Goal: Task Accomplishment & Management: Manage account settings

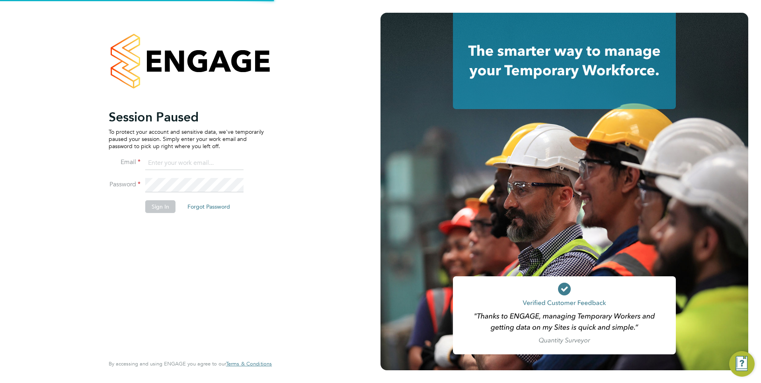
type input "rburns@skilledcareers.co.uk"
click at [152, 203] on button "Sign In" at bounding box center [160, 206] width 30 height 13
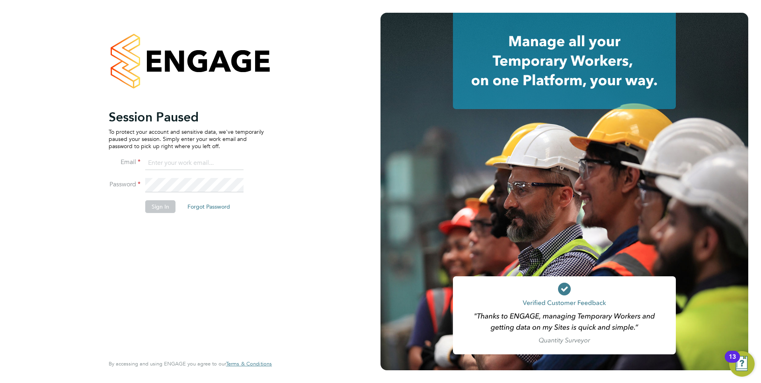
type input "rburns@skilledcareers.co.uk"
click at [158, 210] on button "Sign In" at bounding box center [160, 206] width 30 height 13
click at [163, 204] on div "Sorry, we are having problems connecting to our services." at bounding box center [190, 191] width 380 height 383
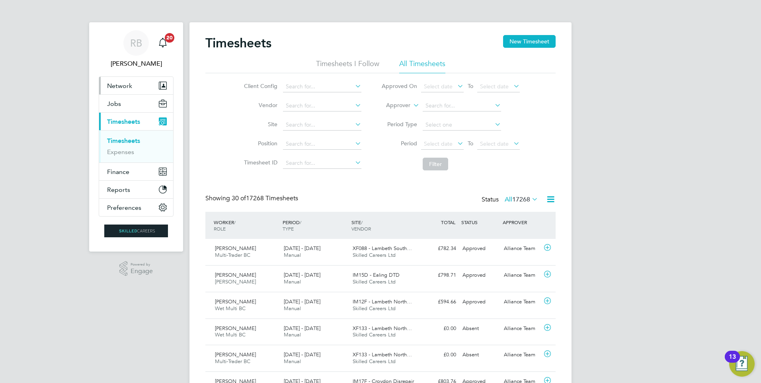
click at [132, 85] on button "Network" at bounding box center [136, 86] width 74 height 18
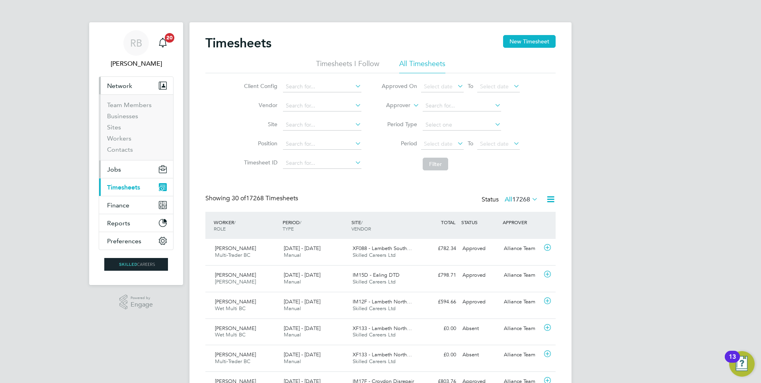
click at [130, 167] on button "Jobs" at bounding box center [136, 169] width 74 height 18
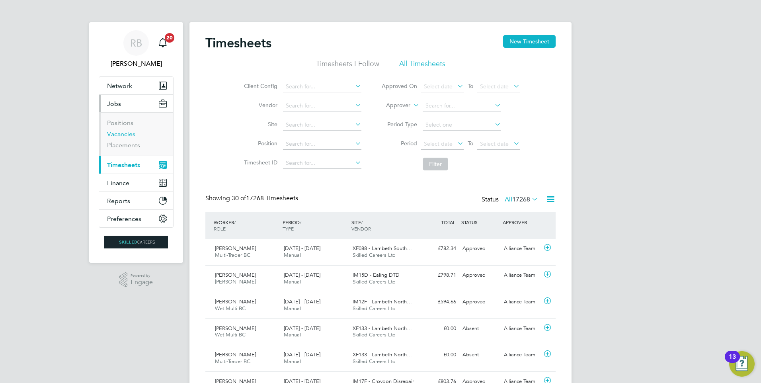
click at [122, 132] on link "Vacancies" at bounding box center [121, 134] width 28 height 8
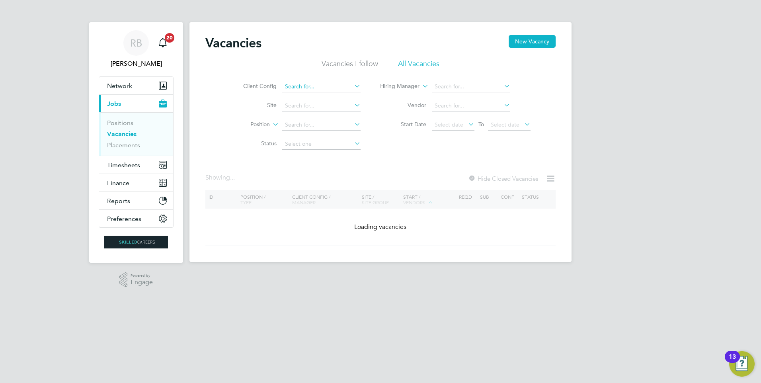
click at [316, 86] on input at bounding box center [321, 86] width 78 height 11
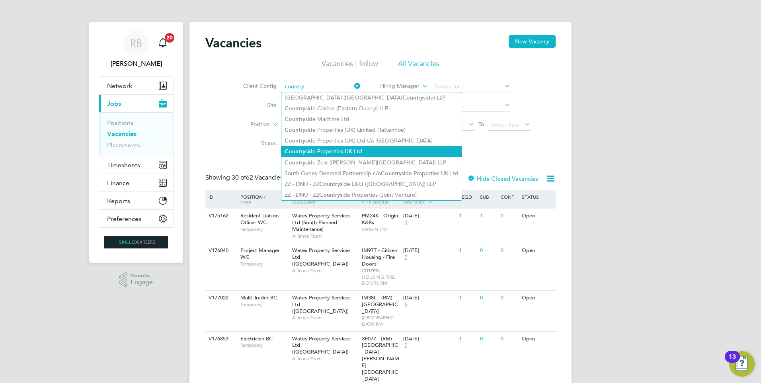
click at [327, 149] on li "Country side Properties UK Ltd" at bounding box center [371, 151] width 180 height 11
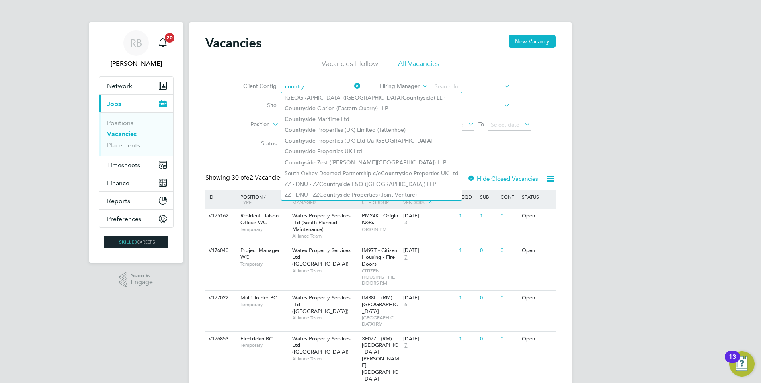
type input "Countryside Properties UK Ltd"
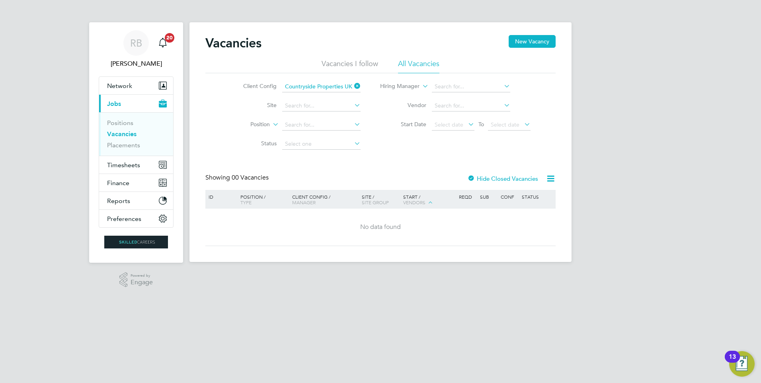
click at [471, 177] on div at bounding box center [471, 179] width 8 height 8
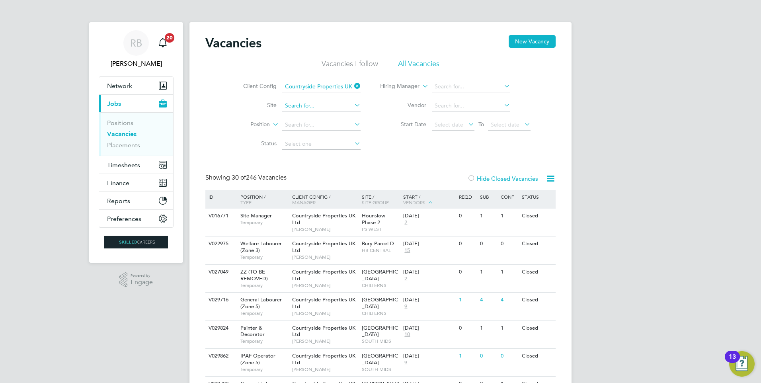
click at [296, 104] on input at bounding box center [321, 105] width 78 height 11
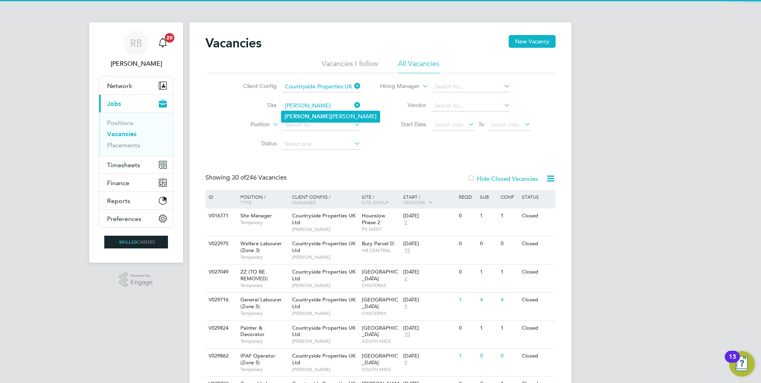
click at [317, 113] on li "Milby Meadows" at bounding box center [330, 116] width 98 height 11
type input "[PERSON_NAME]"
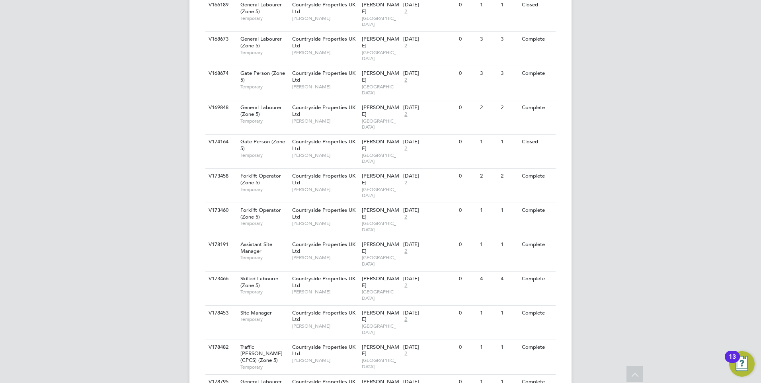
scroll to position [386, 0]
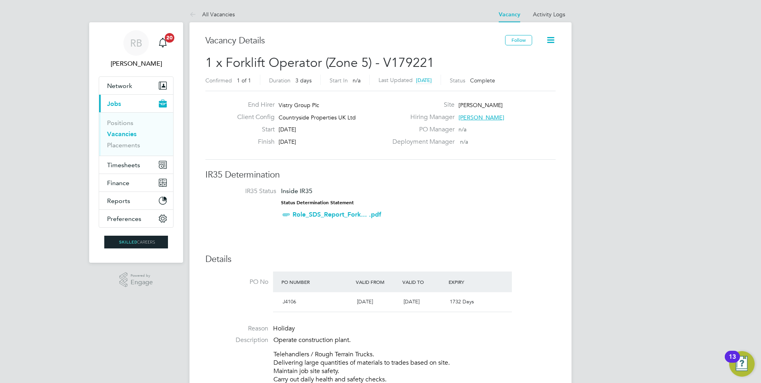
click at [549, 38] on icon at bounding box center [550, 40] width 10 height 10
click at [524, 67] on li "Update Status" at bounding box center [531, 69] width 46 height 11
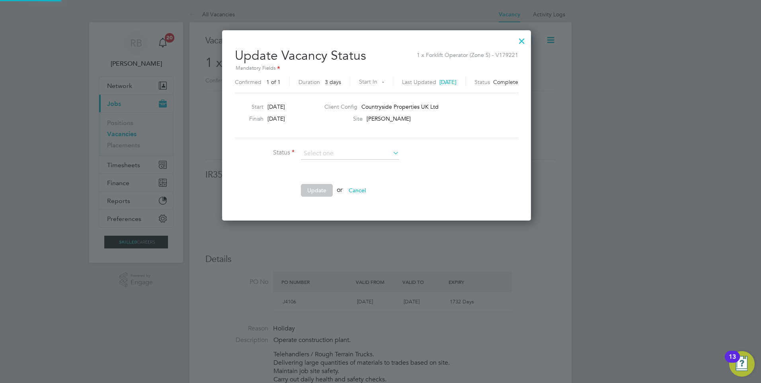
scroll to position [190, 317]
click at [345, 163] on li "Open" at bounding box center [349, 164] width 99 height 10
type input "Open"
click at [317, 193] on button "Update" at bounding box center [317, 190] width 32 height 13
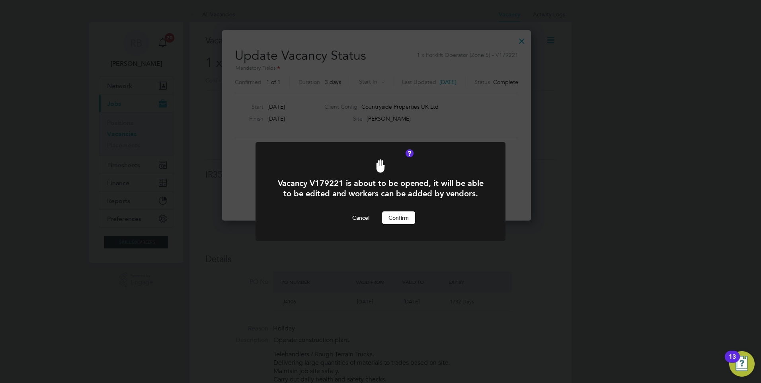
click at [402, 214] on button "Confirm" at bounding box center [398, 217] width 33 height 13
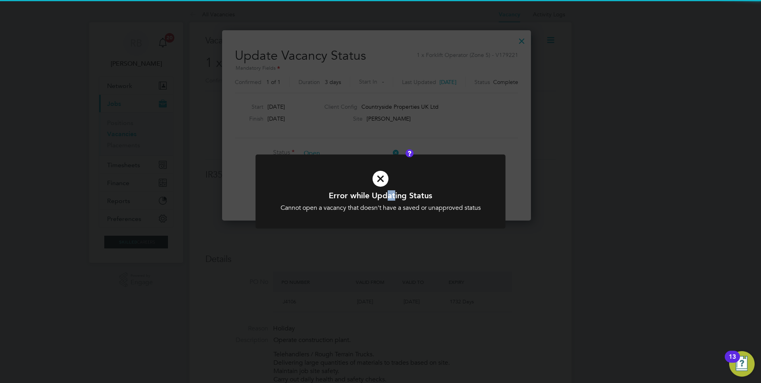
drag, startPoint x: 389, startPoint y: 190, endPoint x: 400, endPoint y: 193, distance: 12.0
click at [400, 193] on h1 "Error while Updating Status" at bounding box center [380, 195] width 207 height 10
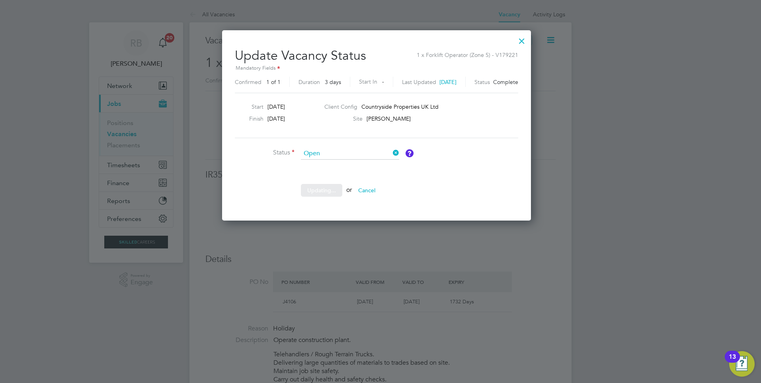
click at [527, 45] on div at bounding box center [521, 39] width 14 height 14
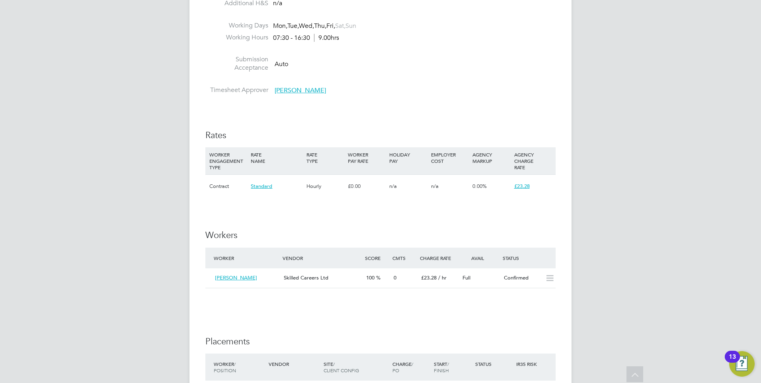
scroll to position [517, 0]
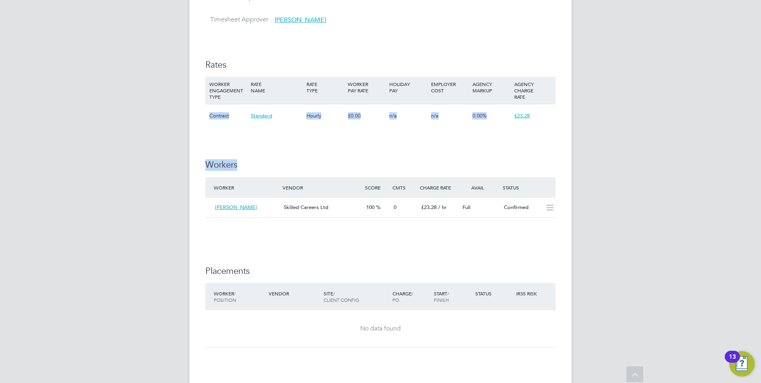
drag, startPoint x: 198, startPoint y: 115, endPoint x: 762, endPoint y: 143, distance: 564.3
click at [760, 143] on html "RB Ryan Burns Notifications 20 Applications: Network Team Members Businesses Si…" at bounding box center [380, 20] width 761 height 1075
drag, startPoint x: 762, startPoint y: 143, endPoint x: 570, endPoint y: 177, distance: 195.1
click at [570, 177] on div "Vacancy Details Follow 1 x Forklift Operator (Zone 5) - V179221 Confirmed 1 of …" at bounding box center [380, 25] width 382 height 1040
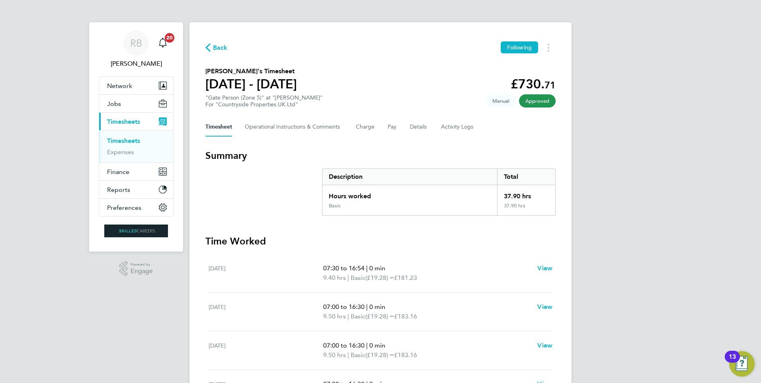
drag, startPoint x: 120, startPoint y: 138, endPoint x: 132, endPoint y: 142, distance: 12.2
click at [120, 138] on link "Timesheets" at bounding box center [123, 141] width 33 height 8
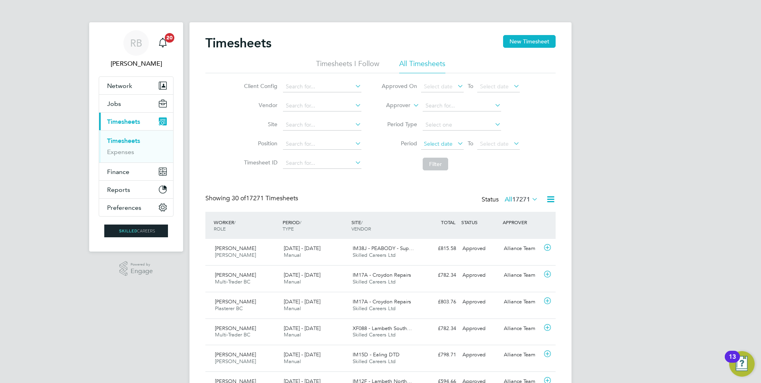
click at [442, 139] on span "Select date" at bounding box center [442, 144] width 43 height 11
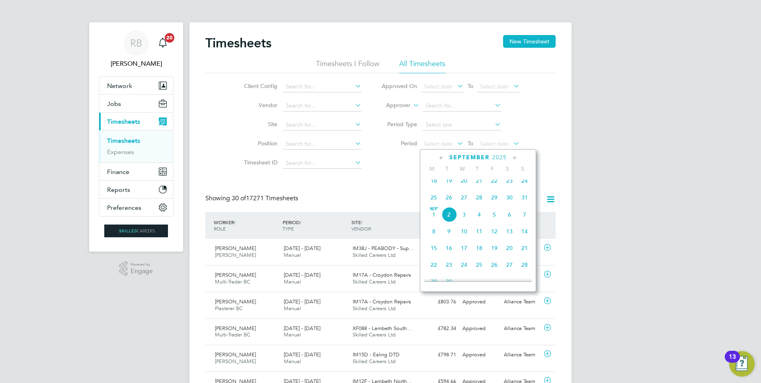
click at [438, 202] on span "25" at bounding box center [433, 197] width 15 height 15
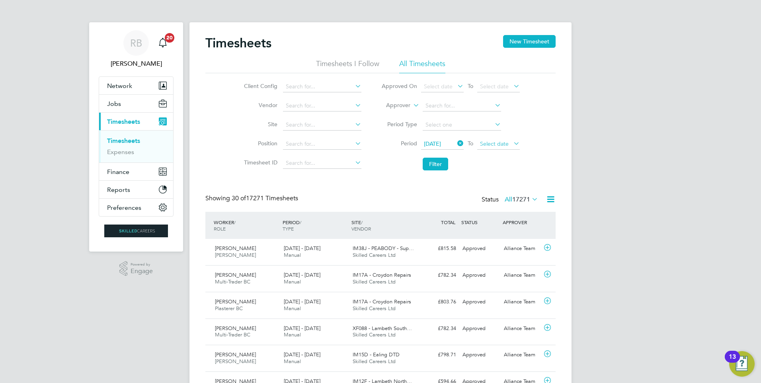
click at [500, 148] on span "Select date" at bounding box center [498, 144] width 43 height 11
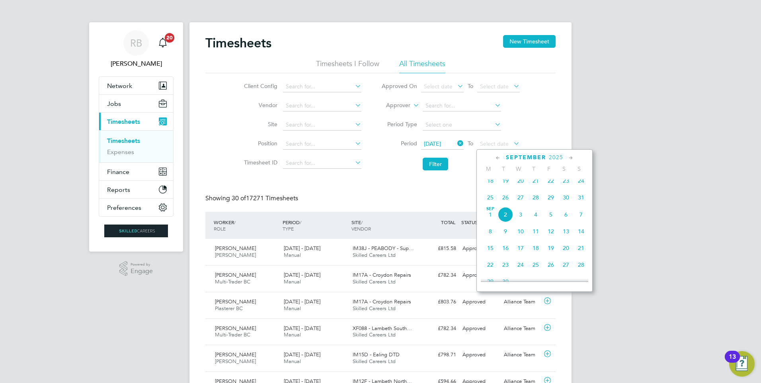
click at [579, 200] on span "31" at bounding box center [580, 197] width 15 height 15
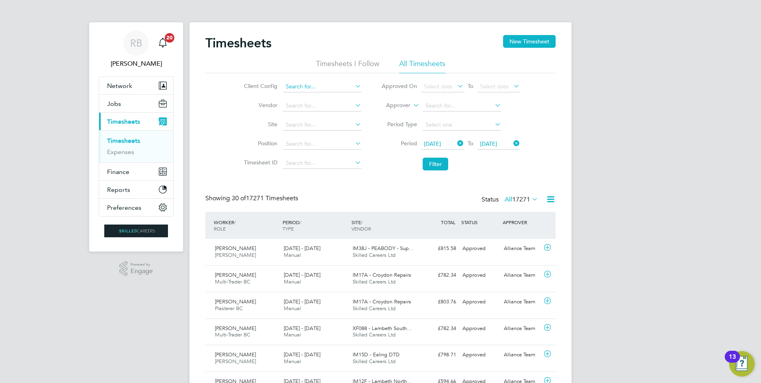
click at [312, 82] on input at bounding box center [322, 86] width 78 height 11
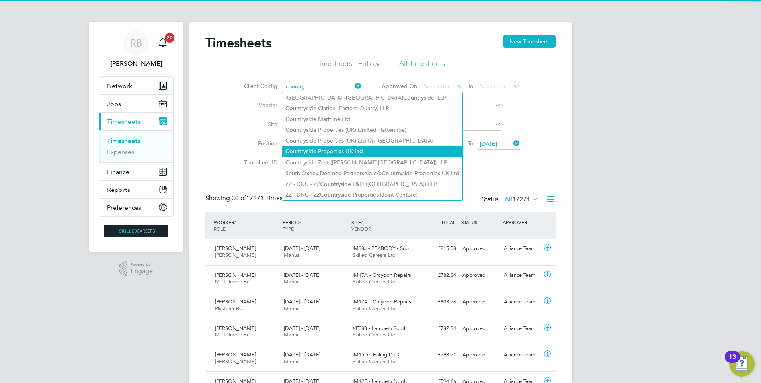
click at [372, 150] on li "Country side Properties UK Ltd" at bounding box center [372, 151] width 180 height 11
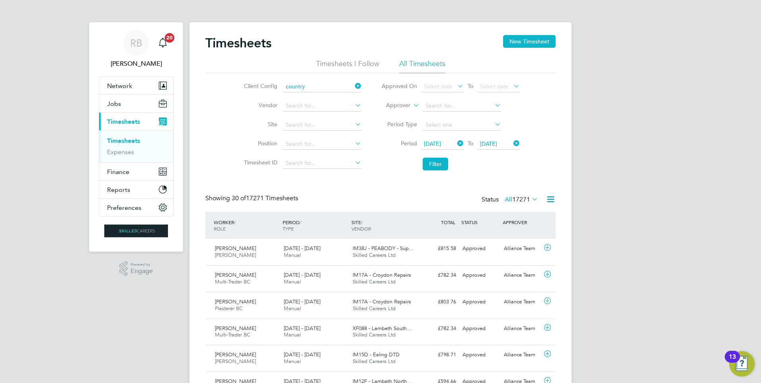
type input "Countryside Properties UK Ltd"
click at [434, 167] on button "Filter" at bounding box center [434, 164] width 25 height 13
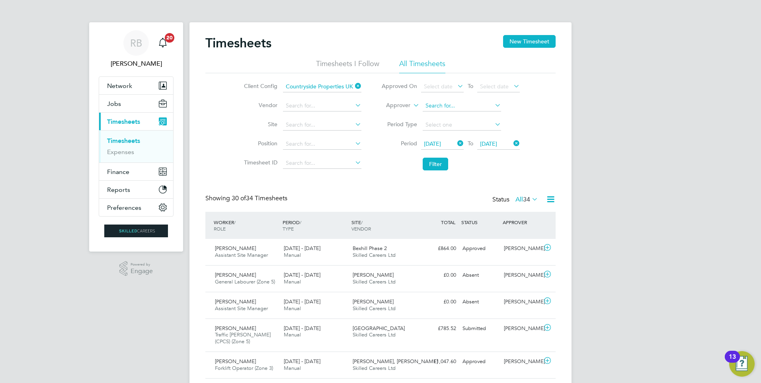
click at [444, 105] on input at bounding box center [461, 105] width 78 height 11
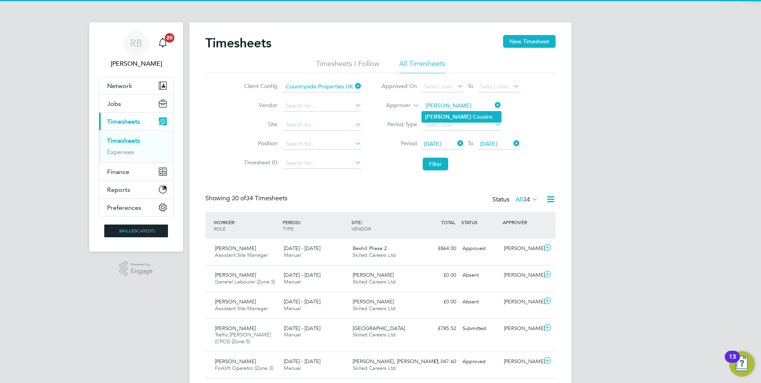
click at [457, 113] on li "John C ousins" at bounding box center [461, 116] width 79 height 11
type input "John Cousins"
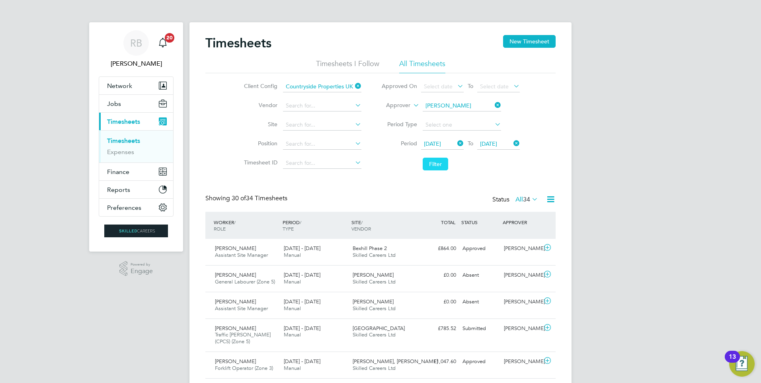
click at [436, 159] on button "Filter" at bounding box center [434, 164] width 25 height 13
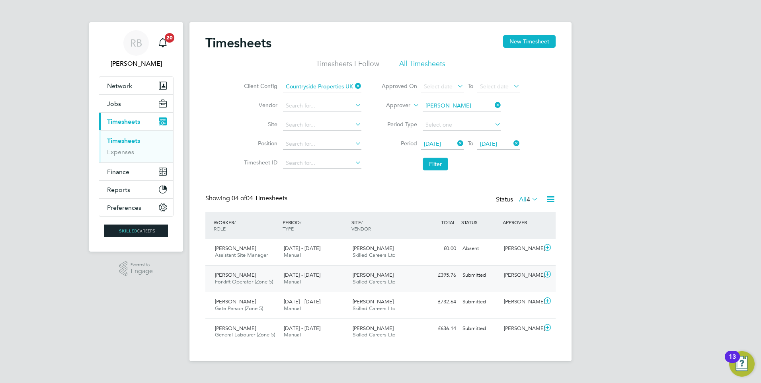
click at [404, 280] on div "Milby Meadows Skilled Careers Ltd" at bounding box center [383, 278] width 69 height 20
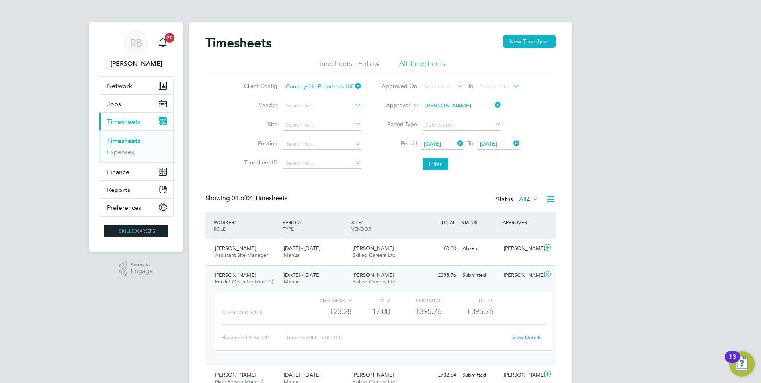
click at [532, 335] on link "View Details" at bounding box center [526, 337] width 29 height 7
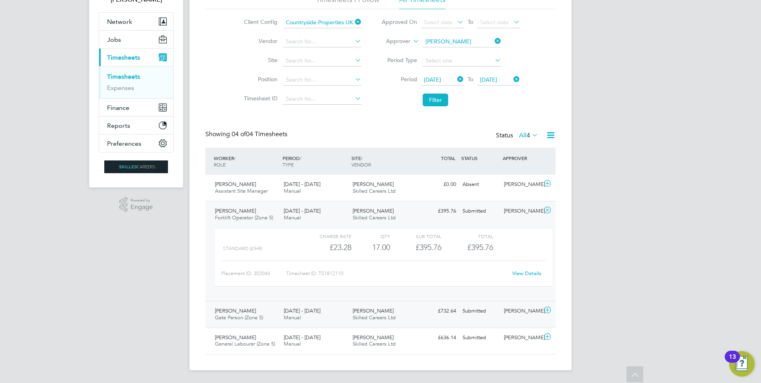
click at [486, 310] on div "Submitted" at bounding box center [479, 310] width 41 height 13
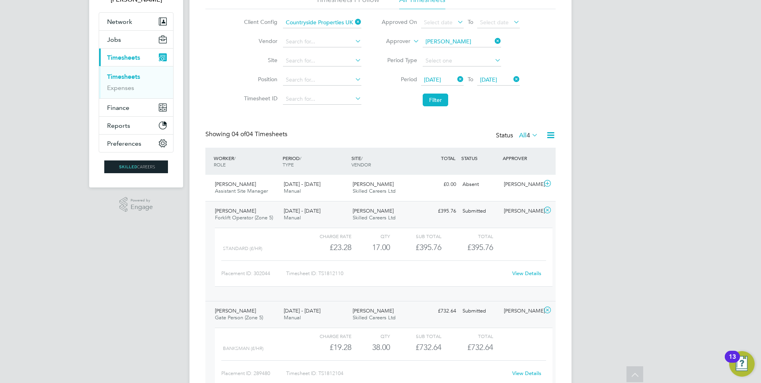
click at [514, 374] on link "View Details" at bounding box center [526, 373] width 29 height 7
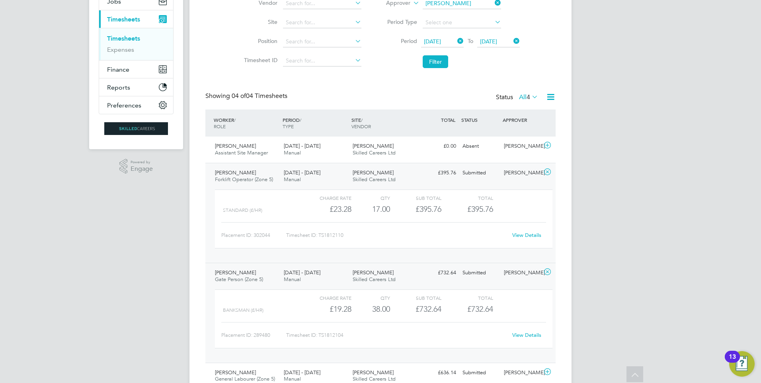
scroll to position [137, 0]
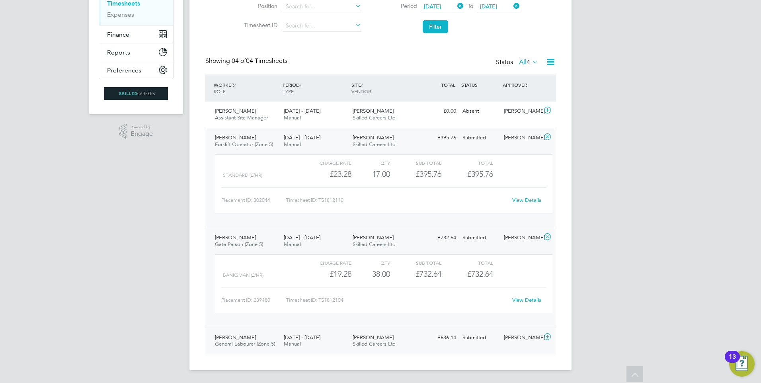
click at [526, 337] on div "John Cousins" at bounding box center [520, 337] width 41 height 13
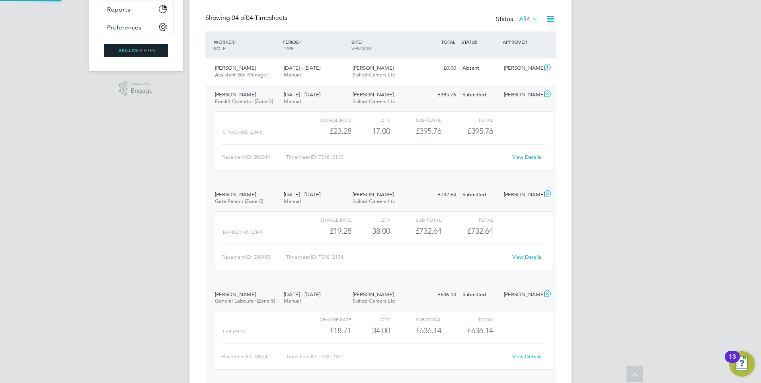
scroll to position [189, 0]
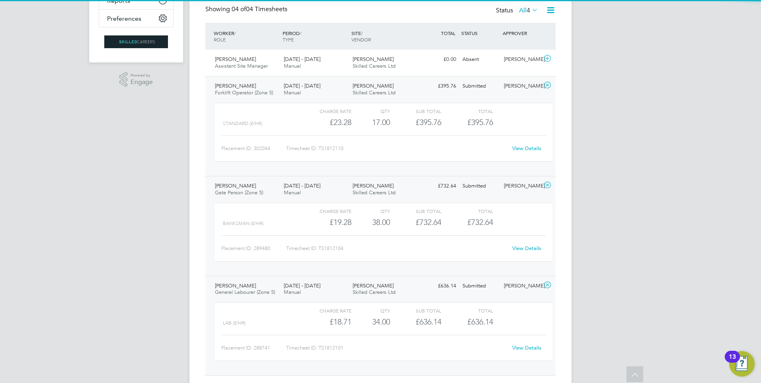
click at [526, 348] on link "View Details" at bounding box center [526, 347] width 29 height 7
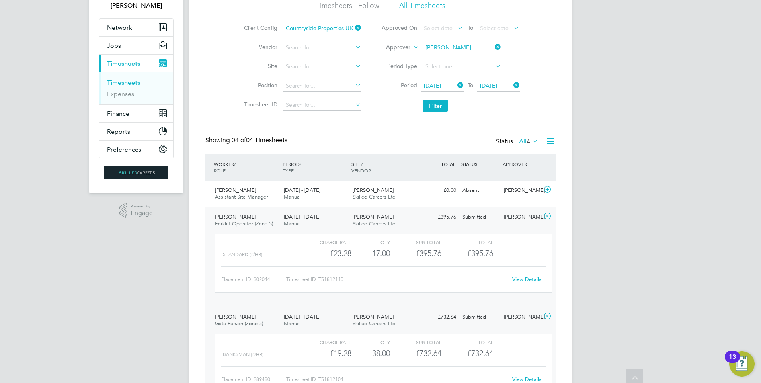
scroll to position [0, 0]
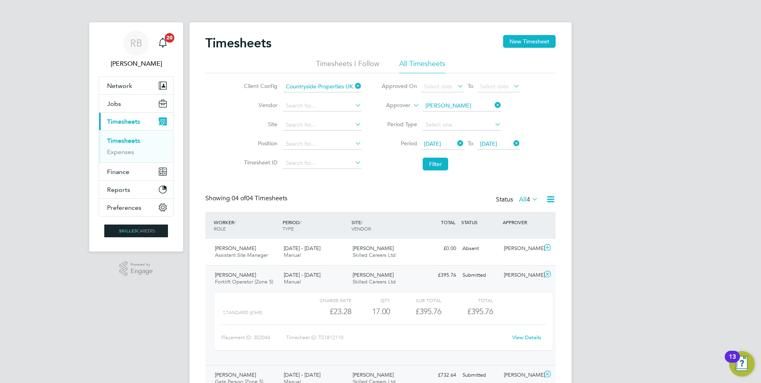
click at [503, 278] on div "John Cousins" at bounding box center [520, 274] width 41 height 13
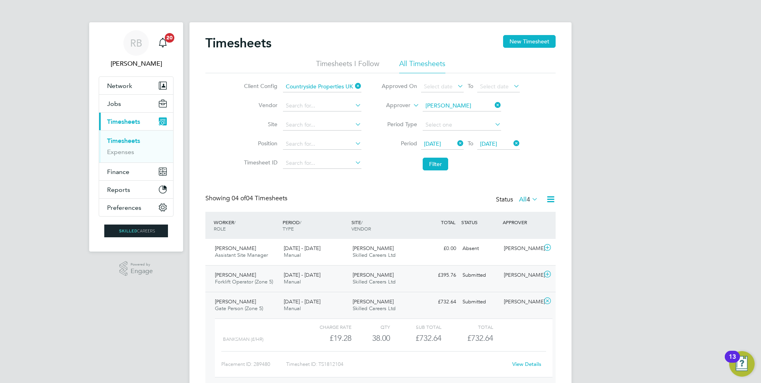
click at [249, 268] on div "Lukasz Wadowski Forklift Operator (Zone 5) 25 - 31 Aug 2025 25 - 31 Aug 2025 Ma…" at bounding box center [380, 278] width 350 height 27
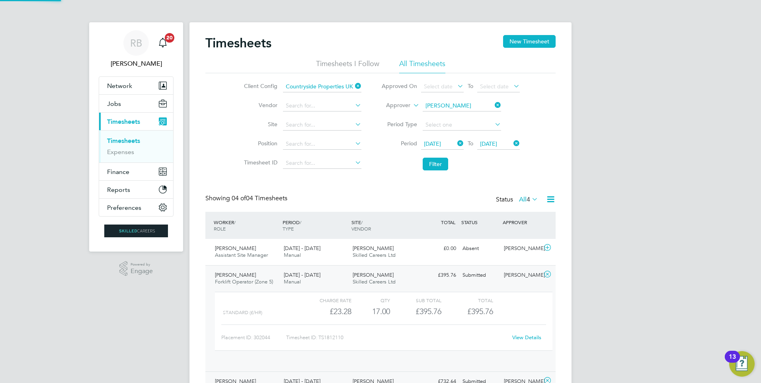
scroll to position [14, 78]
click at [523, 334] on link "View Details" at bounding box center [526, 337] width 29 height 7
click at [294, 248] on span "[DATE] - [DATE]" at bounding box center [302, 248] width 37 height 7
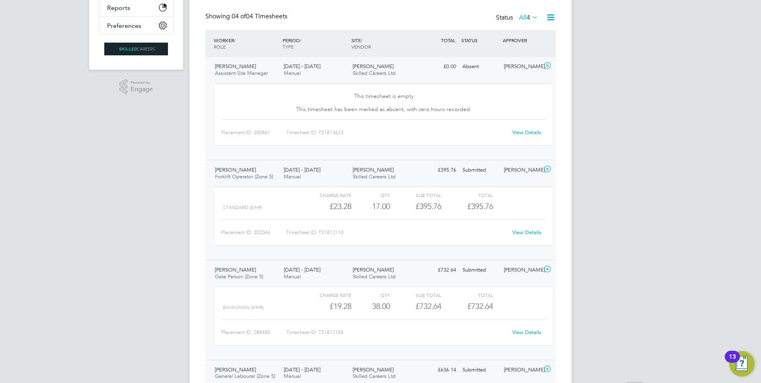
scroll to position [239, 0]
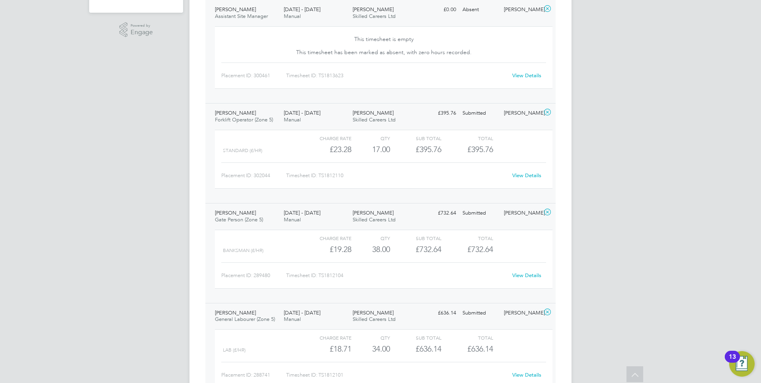
click at [523, 273] on link "View Details" at bounding box center [526, 275] width 29 height 7
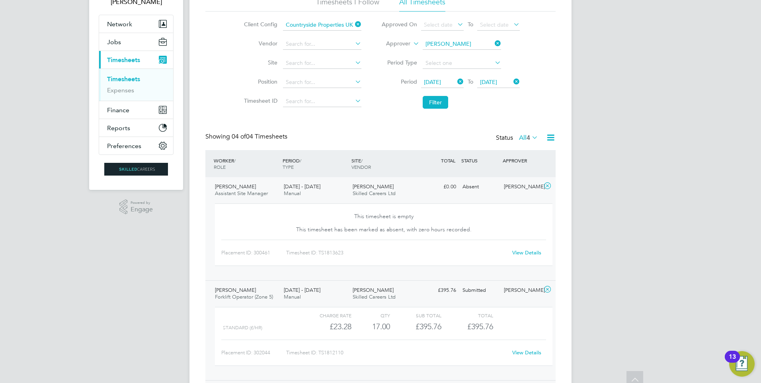
scroll to position [0, 0]
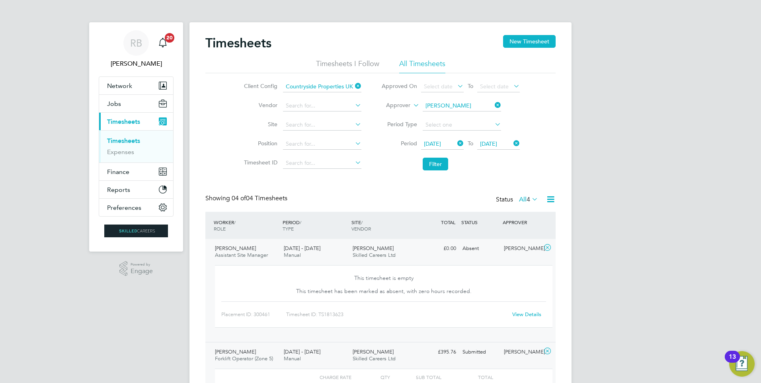
click at [493, 105] on icon at bounding box center [493, 104] width 0 height 11
click at [456, 103] on input at bounding box center [461, 105] width 78 height 11
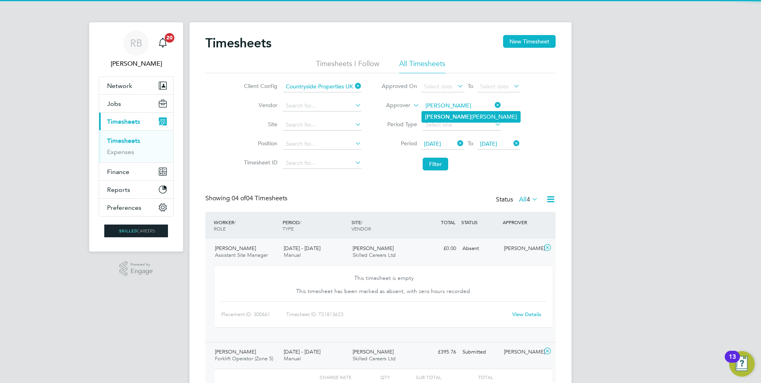
click at [450, 116] on li "Ethan Yapp" at bounding box center [471, 116] width 98 height 11
type input "[PERSON_NAME]"
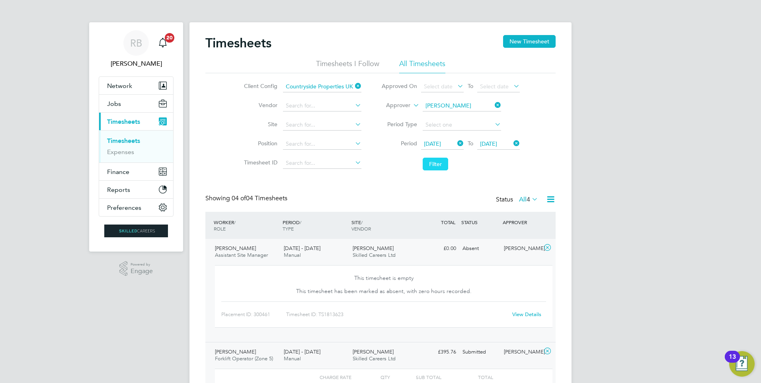
click at [430, 163] on button "Filter" at bounding box center [434, 164] width 25 height 13
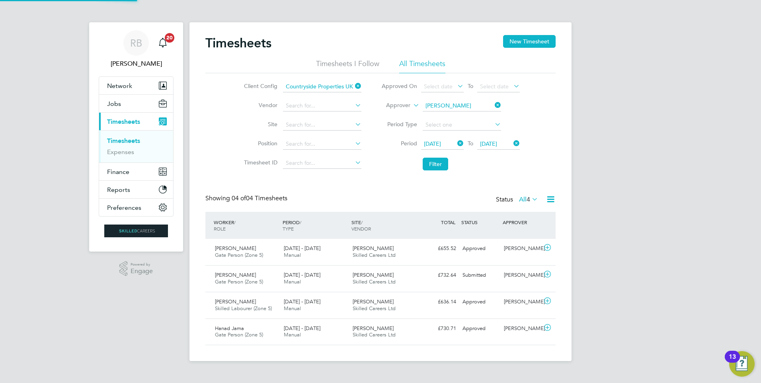
scroll to position [20, 69]
click at [477, 272] on div "Submitted" at bounding box center [479, 274] width 41 height 13
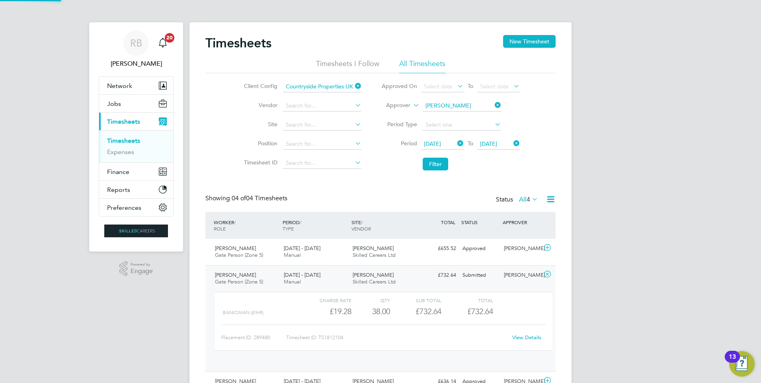
scroll to position [14, 78]
click at [529, 337] on link "View Details" at bounding box center [526, 337] width 29 height 7
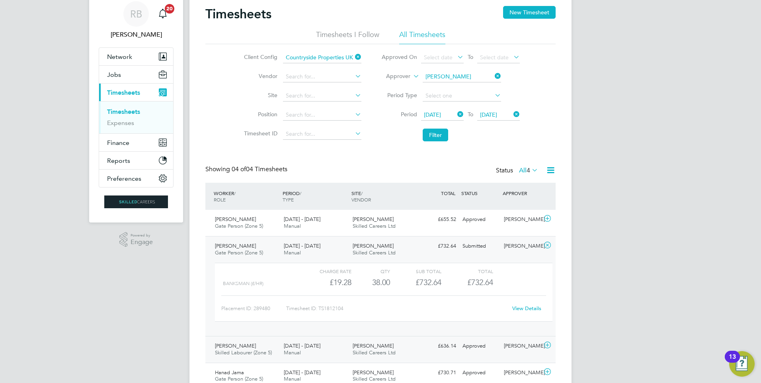
scroll to position [64, 0]
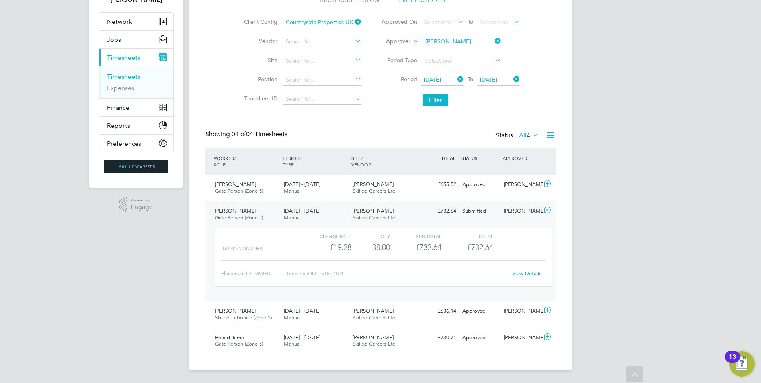
drag, startPoint x: 239, startPoint y: 201, endPoint x: 472, endPoint y: 219, distance: 233.8
click at [472, 219] on div "Neil Hakesley Gate Person (Zone 5) 25 - 31 Aug 2025 25 - 31 Aug 2025 Manual Mil…" at bounding box center [380, 251] width 350 height 100
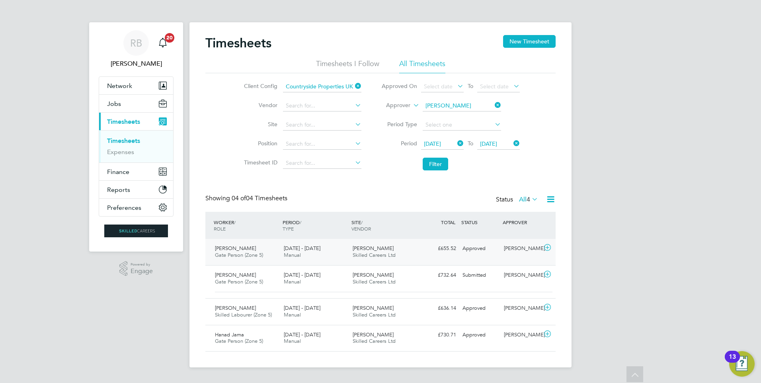
scroll to position [0, 0]
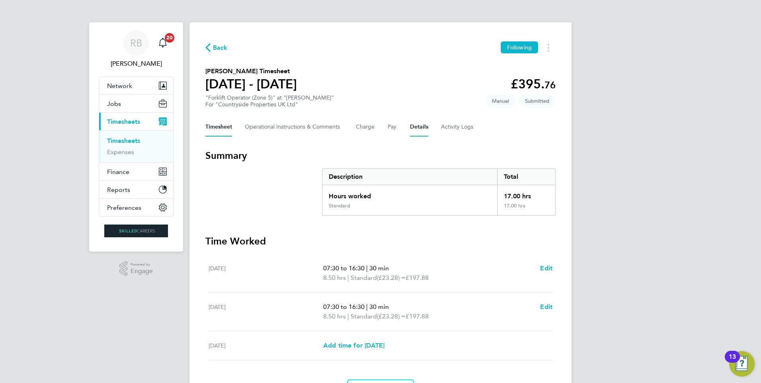
click at [418, 127] on button "Details" at bounding box center [419, 126] width 18 height 19
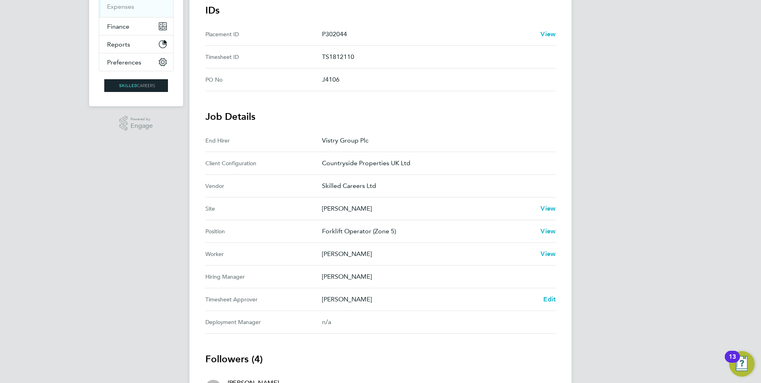
scroll to position [159, 0]
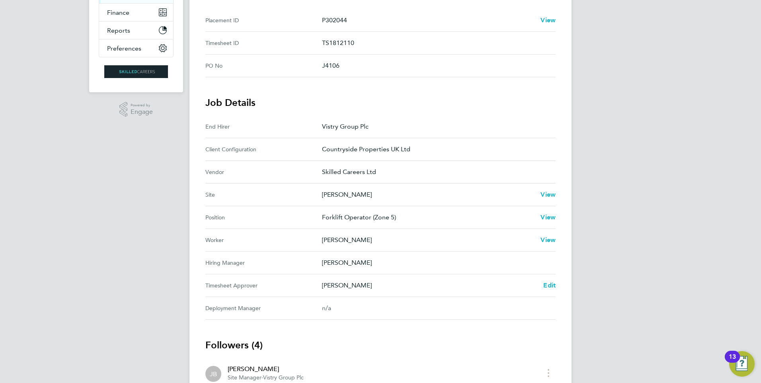
click at [556, 289] on div "Back Following [PERSON_NAME] Timesheet [DATE] - [DATE] £395. 76 "Forklift Opera…" at bounding box center [380, 191] width 382 height 657
click at [555, 286] on div "Back Following [PERSON_NAME] Timesheet [DATE] - [DATE] £395. 76 "Forklift Opera…" at bounding box center [380, 191] width 382 height 657
click at [554, 286] on span "Edit" at bounding box center [549, 285] width 12 height 8
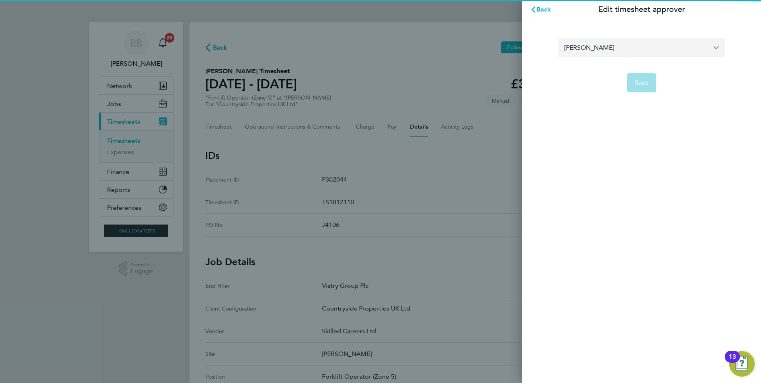
click at [603, 41] on input "[PERSON_NAME]" at bounding box center [641, 47] width 167 height 19
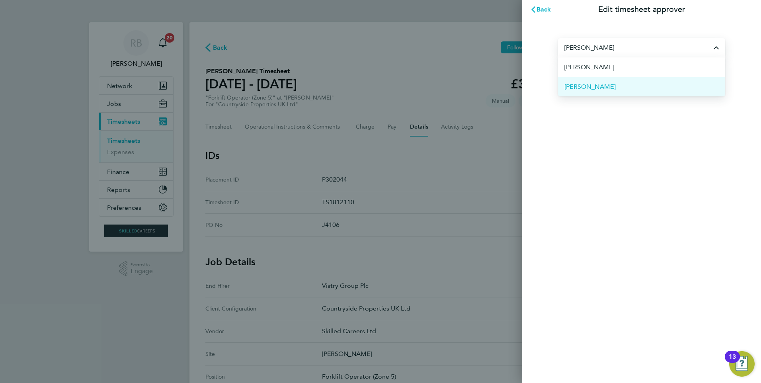
click at [601, 87] on li "[PERSON_NAME]" at bounding box center [641, 86] width 167 height 19
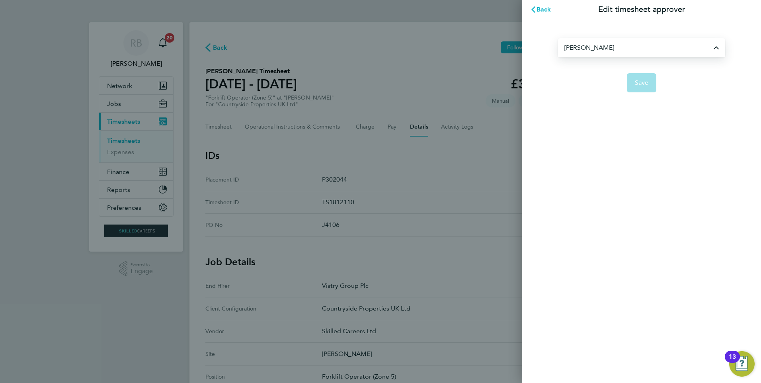
type input "[PERSON_NAME]"
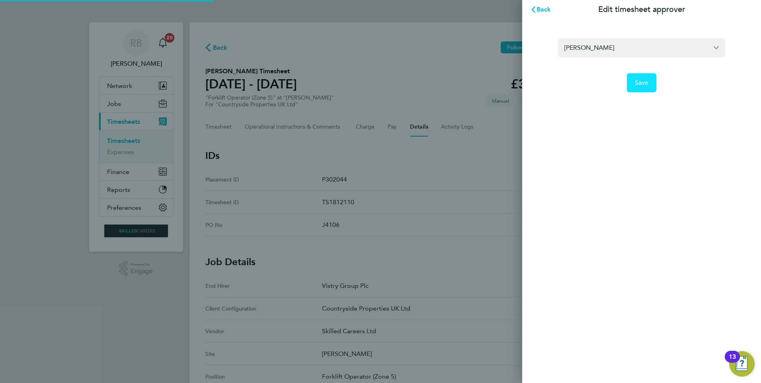
click at [648, 80] on button "Save" at bounding box center [641, 82] width 30 height 19
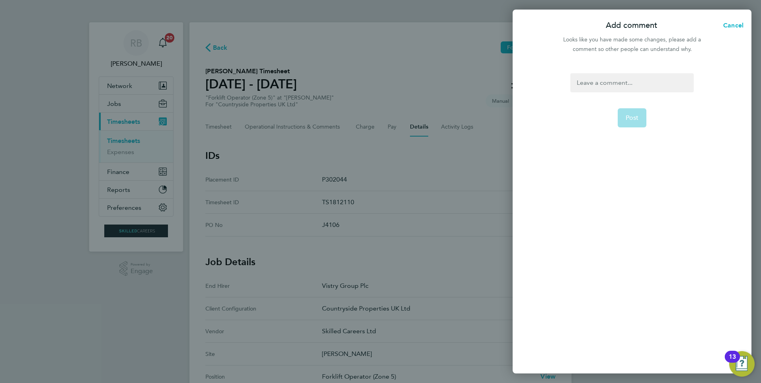
click at [629, 84] on div at bounding box center [631, 82] width 123 height 19
drag, startPoint x: 665, startPoint y: 79, endPoint x: 440, endPoint y: 30, distance: 231.3
click at [443, 31] on div "Add comment Cancel Looks like you have made some changes, please add a comment …" at bounding box center [380, 191] width 761 height 383
copy div "Please approve"
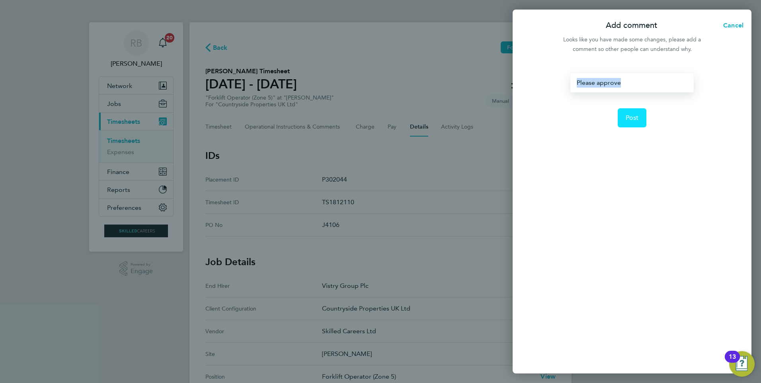
click at [632, 122] on button "Post" at bounding box center [631, 117] width 29 height 19
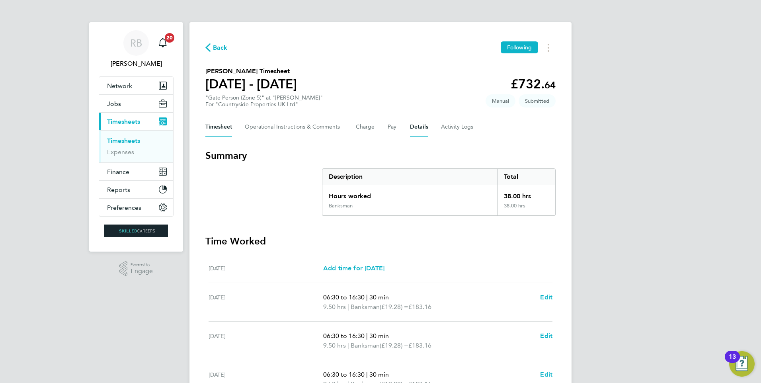
click at [418, 130] on button "Details" at bounding box center [419, 126] width 18 height 19
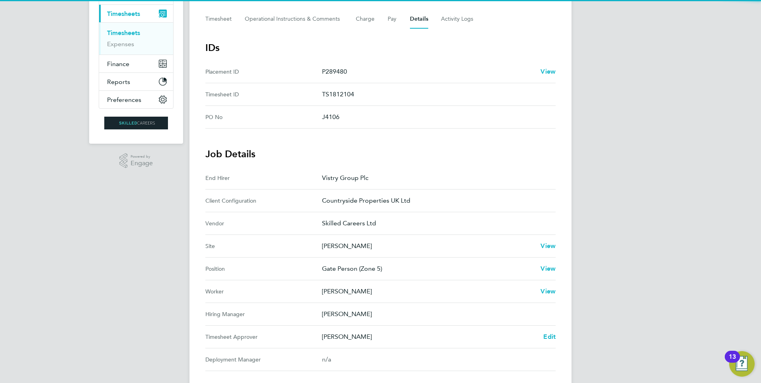
scroll to position [159, 0]
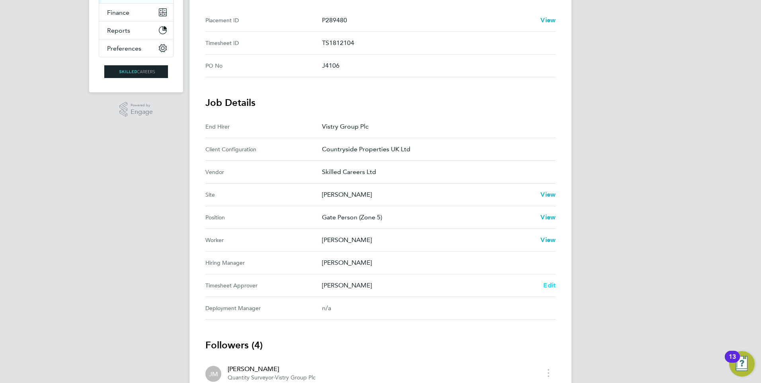
click at [551, 288] on span "Edit" at bounding box center [549, 285] width 12 height 8
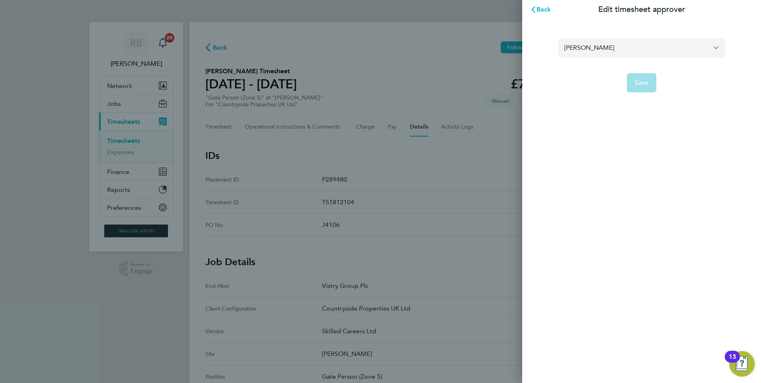
click at [651, 46] on input "John Cousins" at bounding box center [641, 47] width 167 height 19
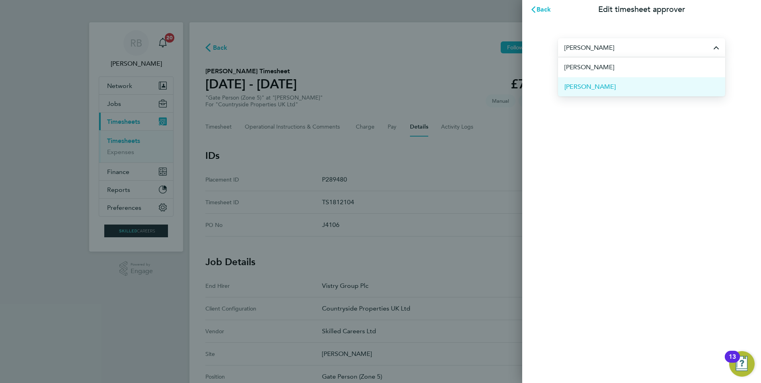
click at [613, 86] on li "[PERSON_NAME]" at bounding box center [641, 86] width 167 height 19
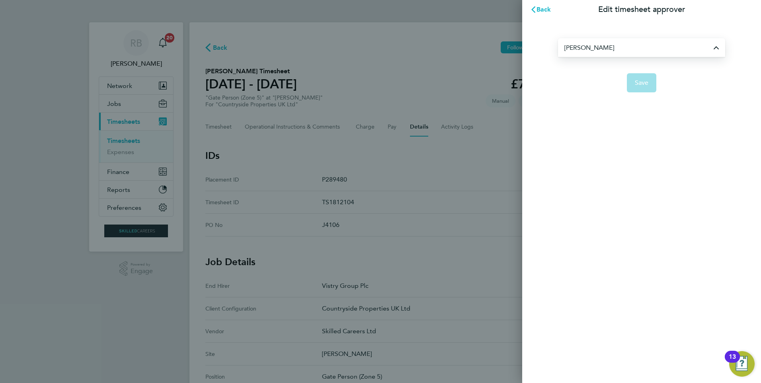
type input "[PERSON_NAME]"
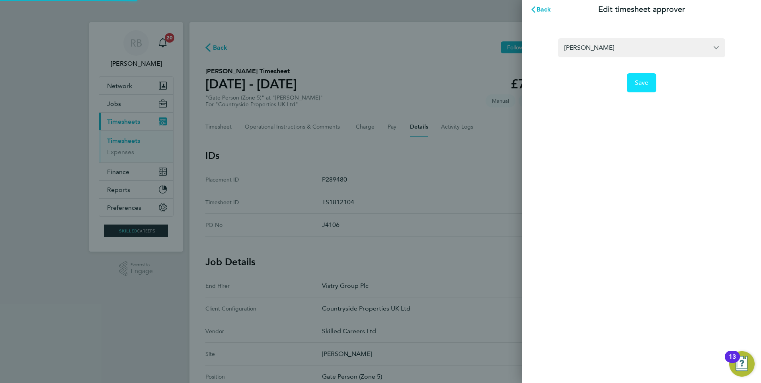
click at [642, 78] on button "Save" at bounding box center [641, 82] width 30 height 19
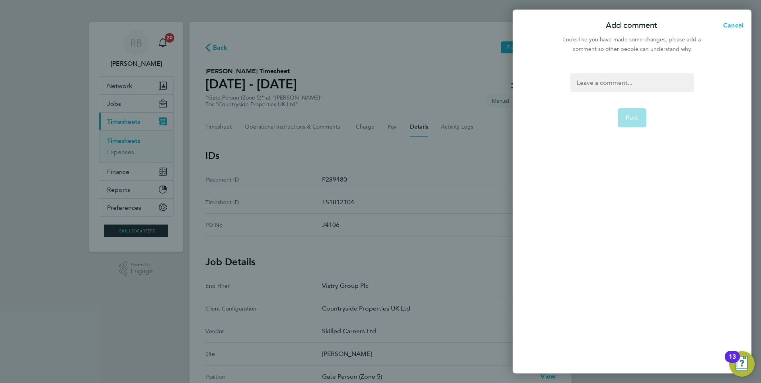
click at [627, 84] on div at bounding box center [631, 82] width 123 height 19
click at [628, 82] on div at bounding box center [631, 82] width 123 height 19
paste div
click at [634, 114] on span "Post" at bounding box center [631, 118] width 13 height 8
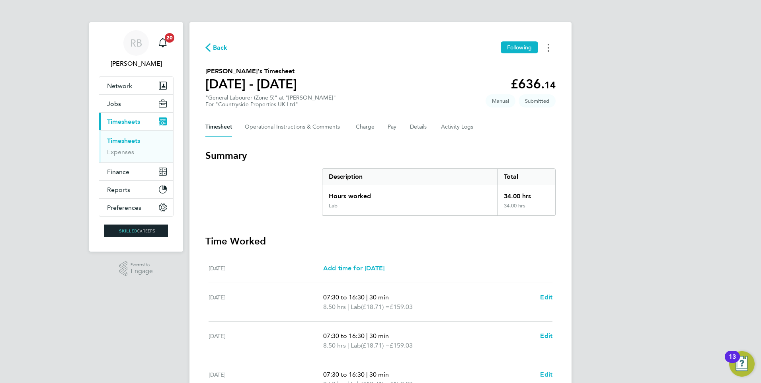
click at [551, 47] on button "Timesheets Menu" at bounding box center [548, 47] width 14 height 12
click at [413, 123] on button "Details" at bounding box center [419, 126] width 18 height 19
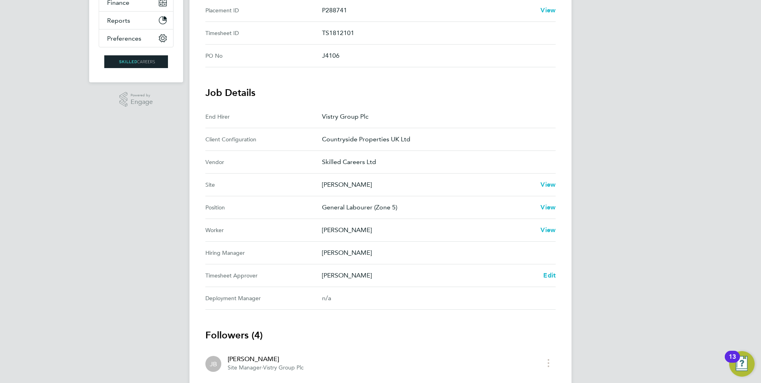
scroll to position [199, 0]
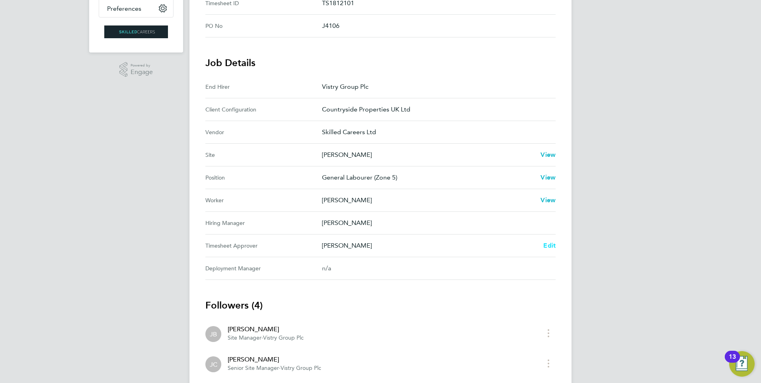
click at [550, 243] on span "Edit" at bounding box center [549, 245] width 12 height 8
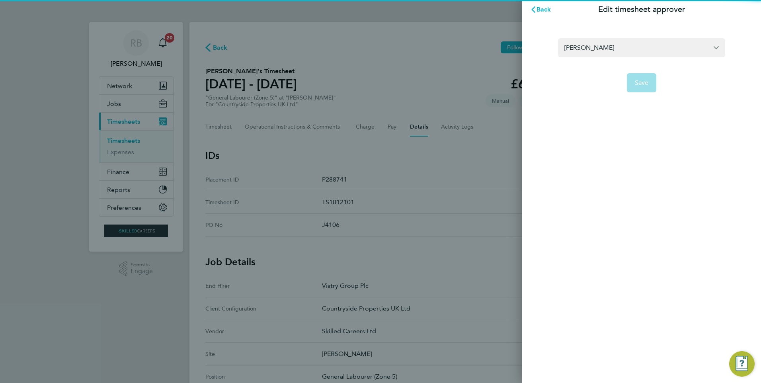
click at [626, 57] on form "John Cousins Save" at bounding box center [641, 65] width 167 height 54
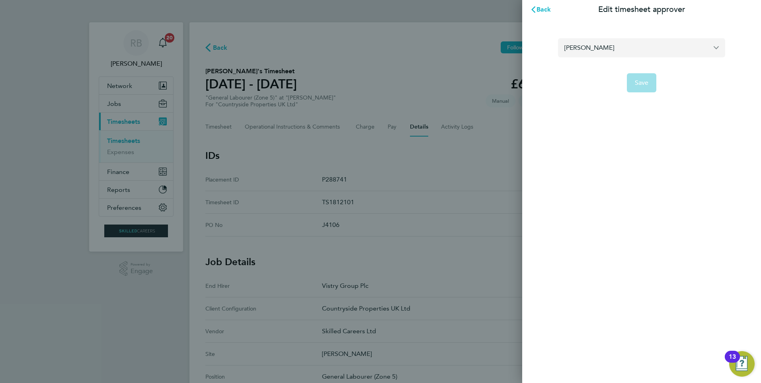
click at [613, 43] on input "John Cousins" at bounding box center [641, 47] width 167 height 19
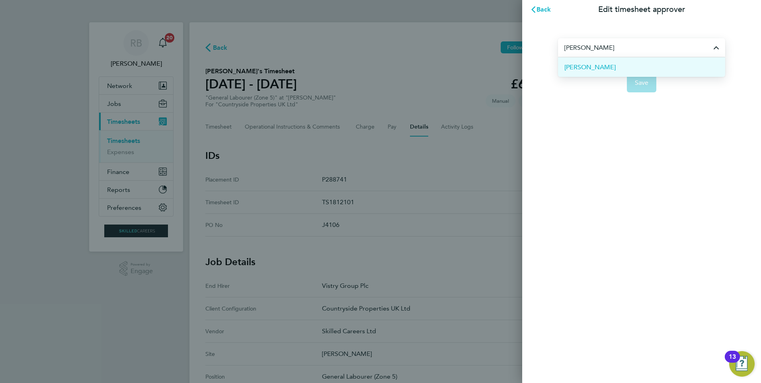
click at [621, 64] on li "[PERSON_NAME]" at bounding box center [641, 66] width 167 height 19
type input "[PERSON_NAME]"
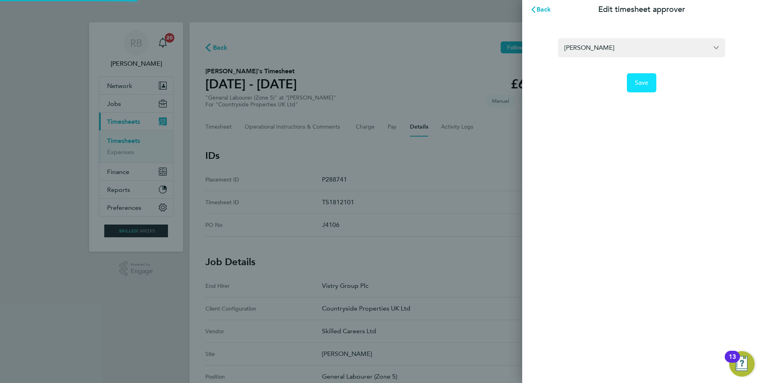
click at [652, 88] on button "Save" at bounding box center [641, 82] width 30 height 19
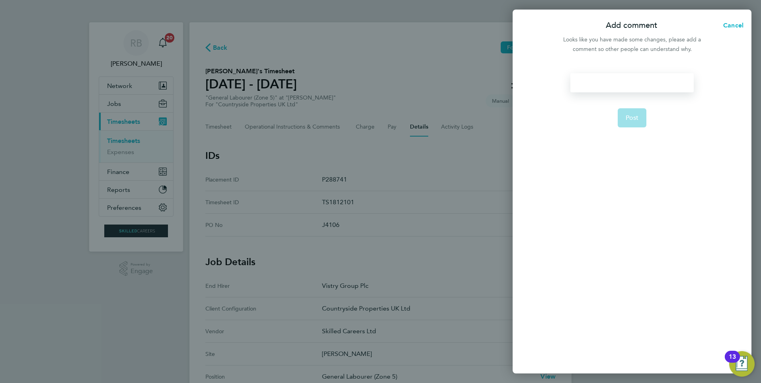
click at [614, 87] on div at bounding box center [631, 82] width 123 height 19
click at [624, 84] on div at bounding box center [631, 82] width 123 height 19
paste div
click at [634, 115] on span "Post" at bounding box center [631, 118] width 13 height 8
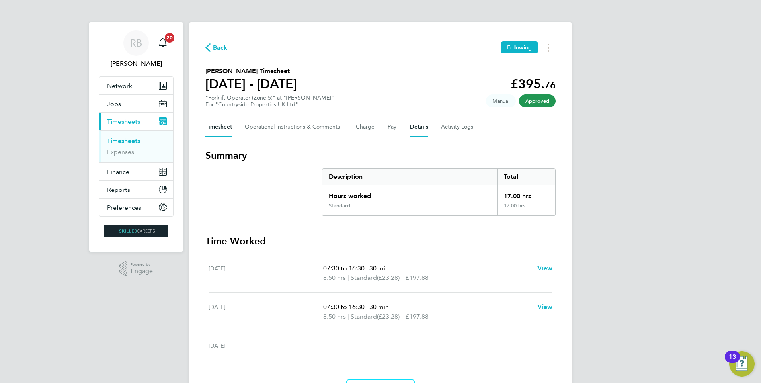
click at [411, 128] on button "Details" at bounding box center [419, 126] width 18 height 19
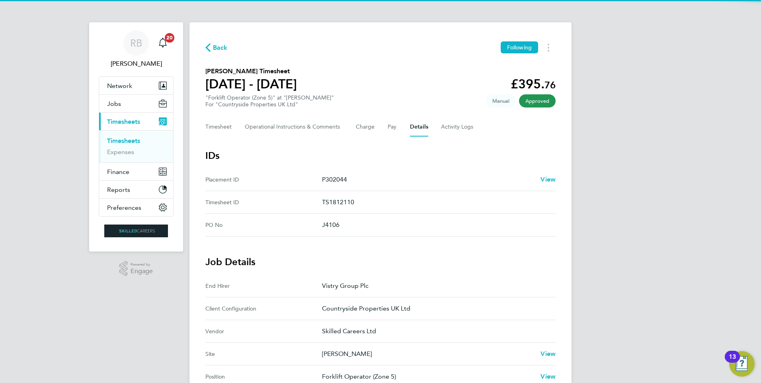
scroll to position [159, 0]
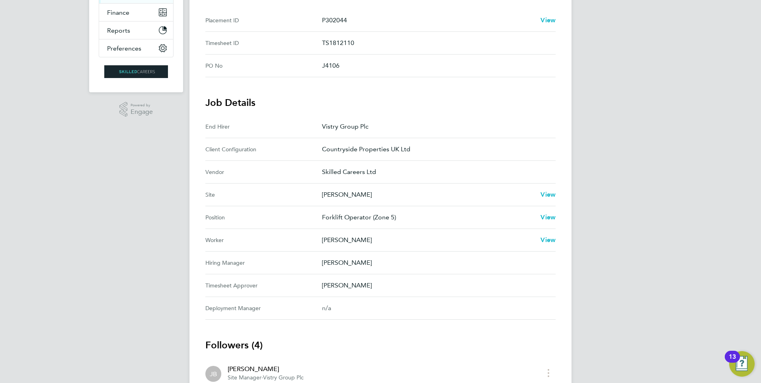
drag, startPoint x: 365, startPoint y: 294, endPoint x: 271, endPoint y: 193, distance: 137.3
click at [271, 193] on section "Job Details End Hirer Vistry Group Plc Client Configuration Countryside Propert…" at bounding box center [380, 207] width 350 height 223
drag, startPoint x: 271, startPoint y: 193, endPoint x: 363, endPoint y: 279, distance: 125.8
click at [363, 279] on Approver "Timesheet Approver [PERSON_NAME]" at bounding box center [380, 285] width 350 height 23
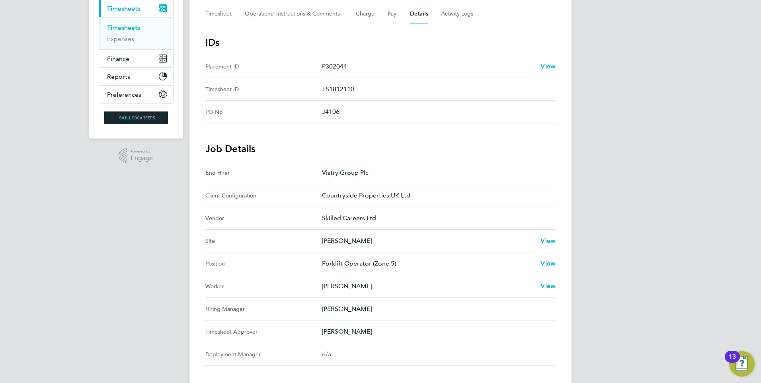
scroll to position [0, 0]
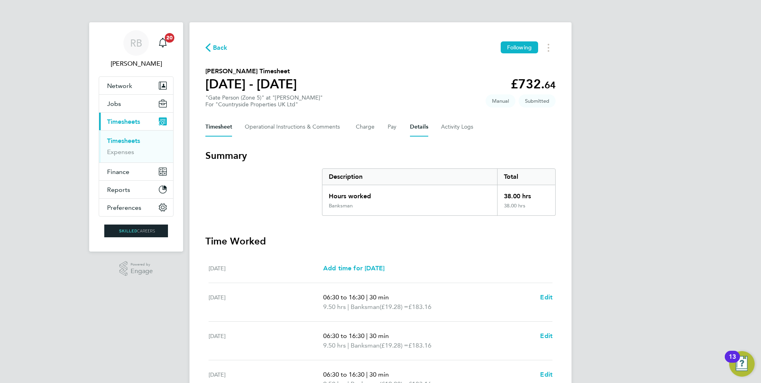
click at [412, 127] on button "Details" at bounding box center [419, 126] width 18 height 19
click at [414, 130] on button "Details" at bounding box center [419, 126] width 18 height 19
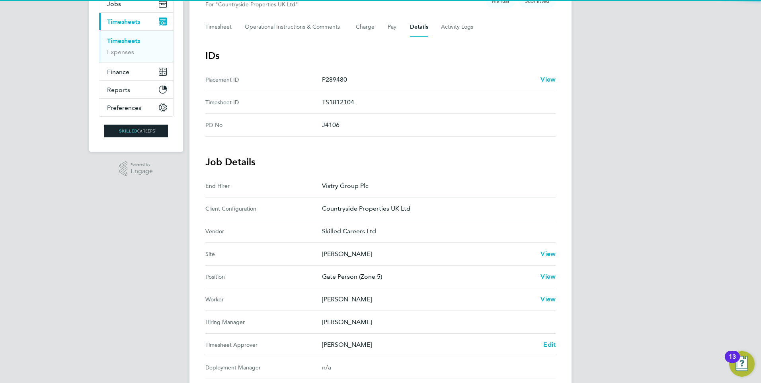
scroll to position [159, 0]
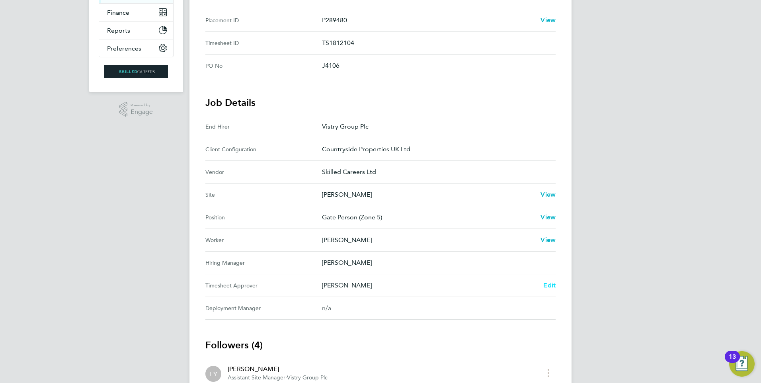
click at [546, 286] on span "Edit" at bounding box center [549, 285] width 12 height 8
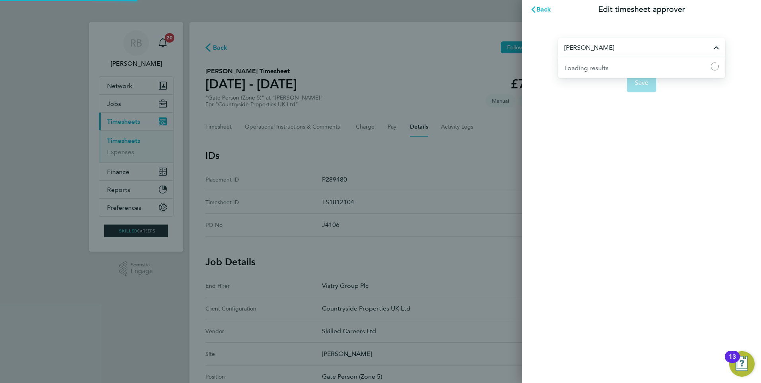
click at [595, 44] on input "[PERSON_NAME]" at bounding box center [641, 47] width 167 height 19
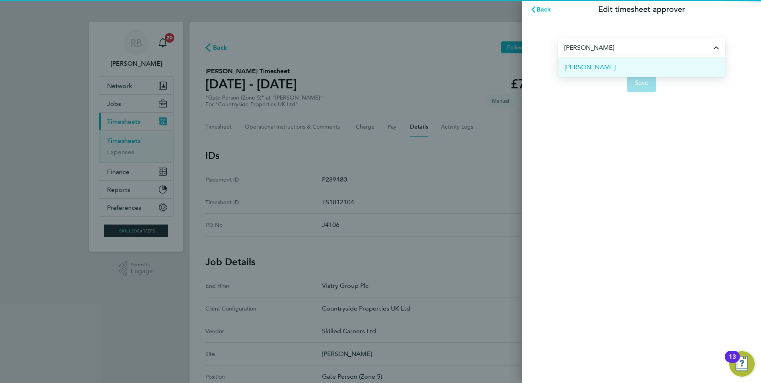
click at [597, 68] on span "[PERSON_NAME]" at bounding box center [589, 67] width 51 height 10
type input "[PERSON_NAME]"
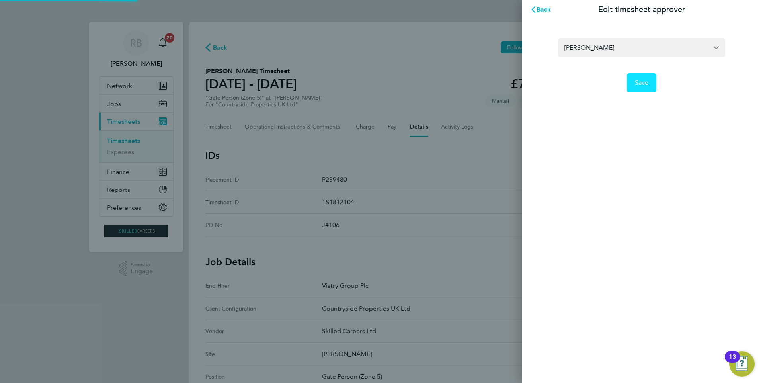
drag, startPoint x: 597, startPoint y: 68, endPoint x: 643, endPoint y: 85, distance: 48.5
click at [643, 85] on span "Save" at bounding box center [641, 83] width 14 height 8
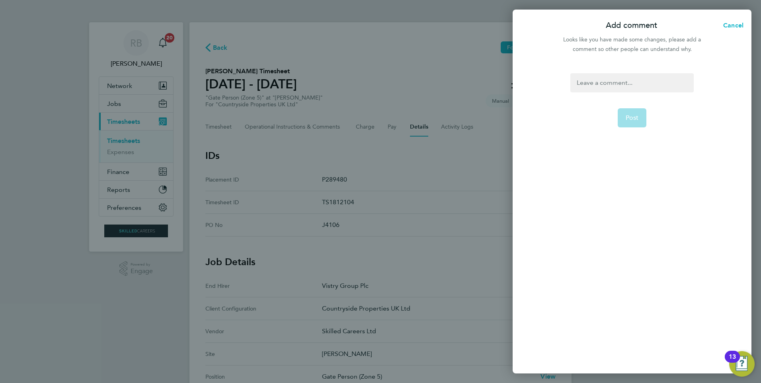
click at [623, 85] on div at bounding box center [631, 82] width 123 height 19
click at [625, 82] on div at bounding box center [631, 82] width 123 height 19
click at [627, 113] on button "Post" at bounding box center [631, 117] width 29 height 19
